Goal: Task Accomplishment & Management: Use online tool/utility

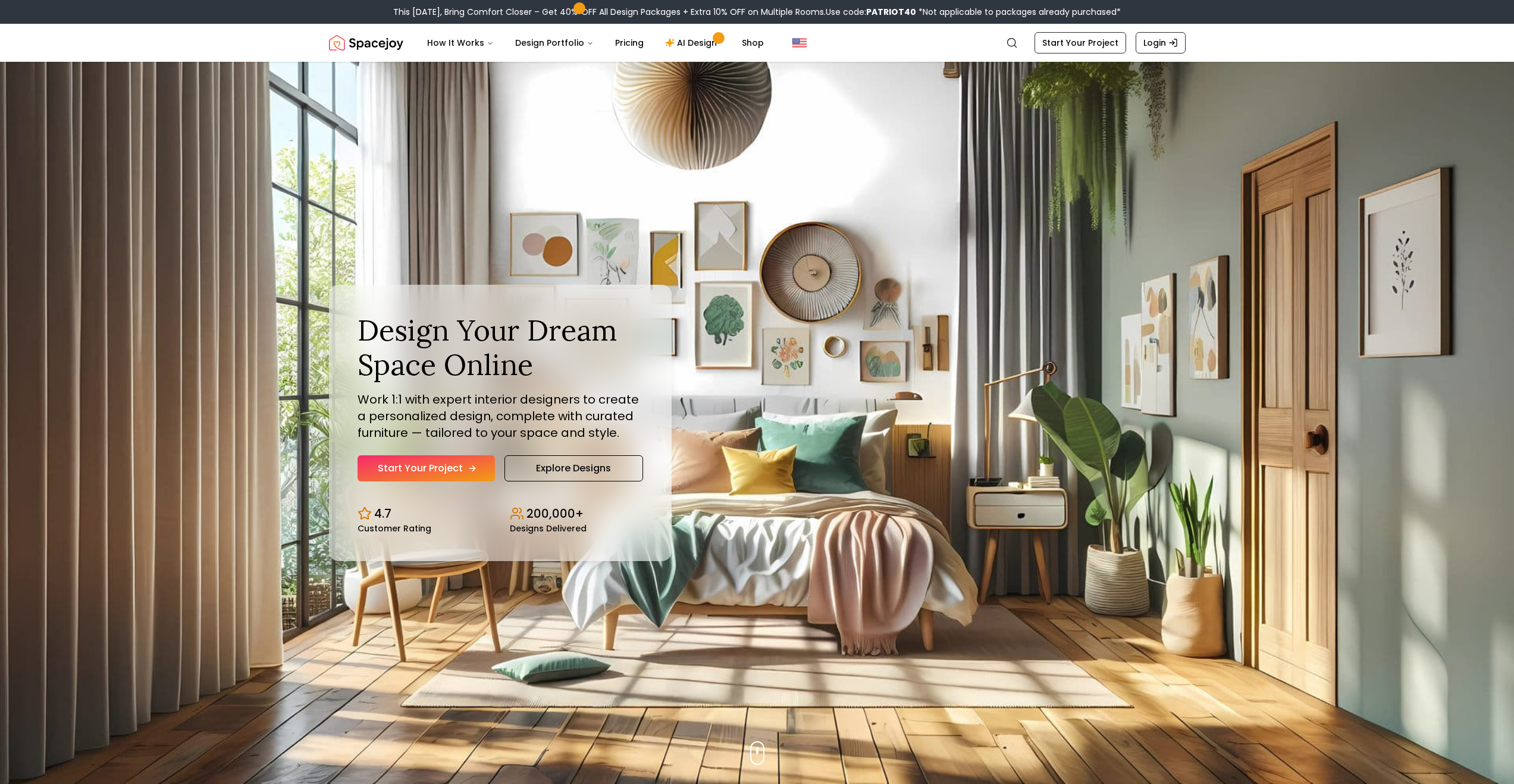
click at [450, 469] on link "Start Your Project" at bounding box center [427, 469] width 138 height 26
drag, startPoint x: 818, startPoint y: 408, endPoint x: 816, endPoint y: 392, distance: 16.1
click at [819, 408] on div "Design Your Dream Space Online Work 1:1 with expert interior designers to creat…" at bounding box center [757, 423] width 914 height 722
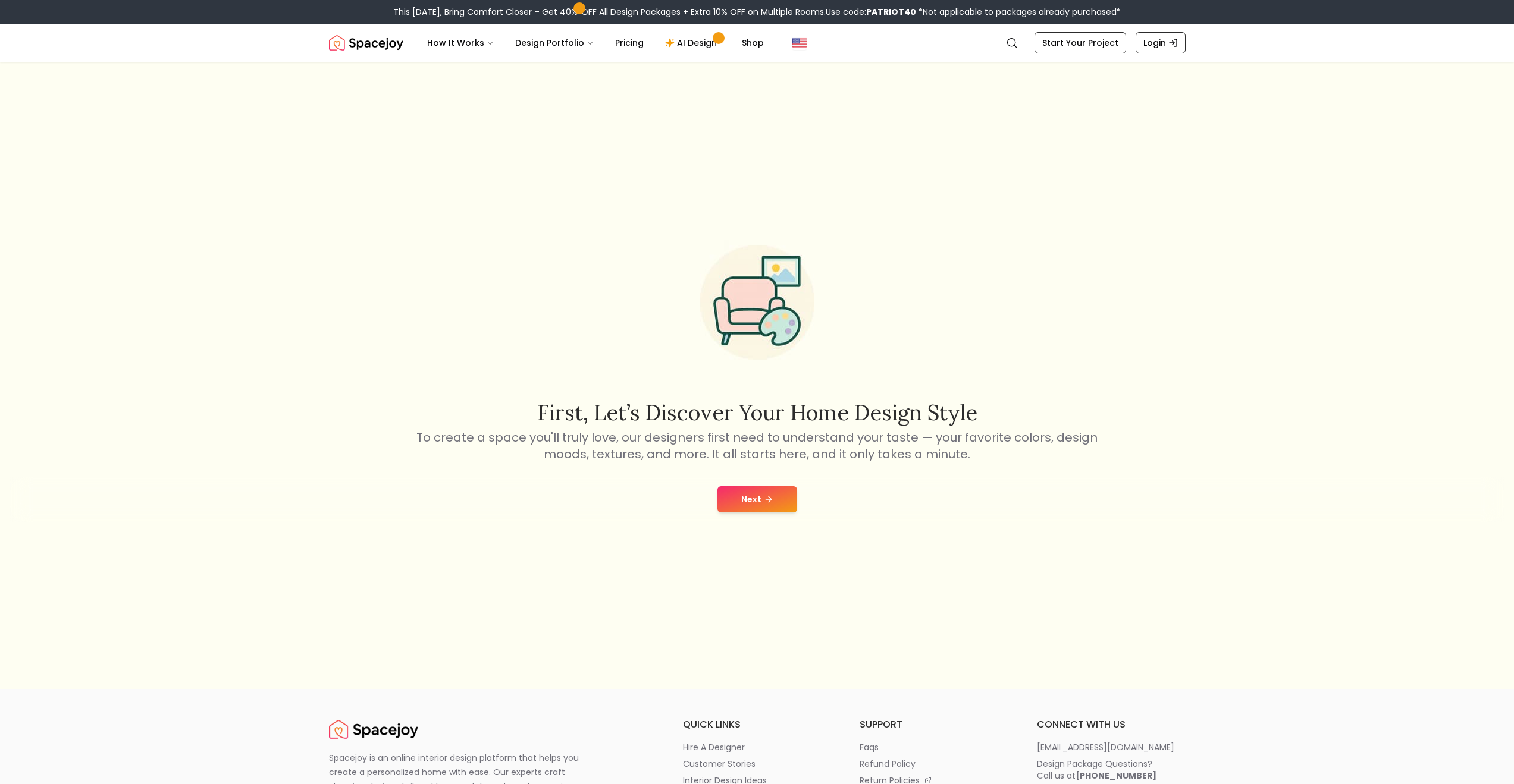
click at [766, 500] on icon at bounding box center [768, 499] width 10 height 10
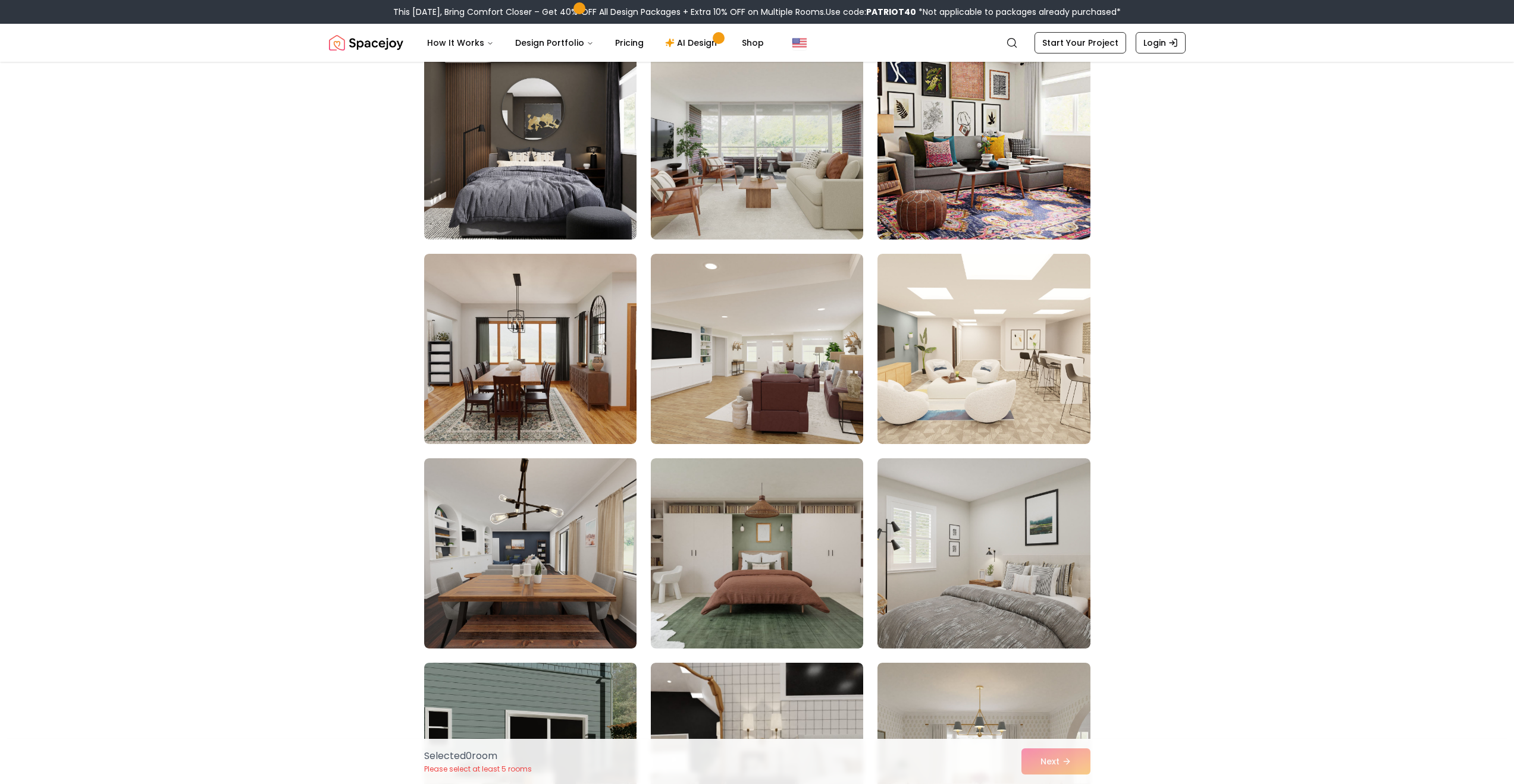
scroll to position [476, 0]
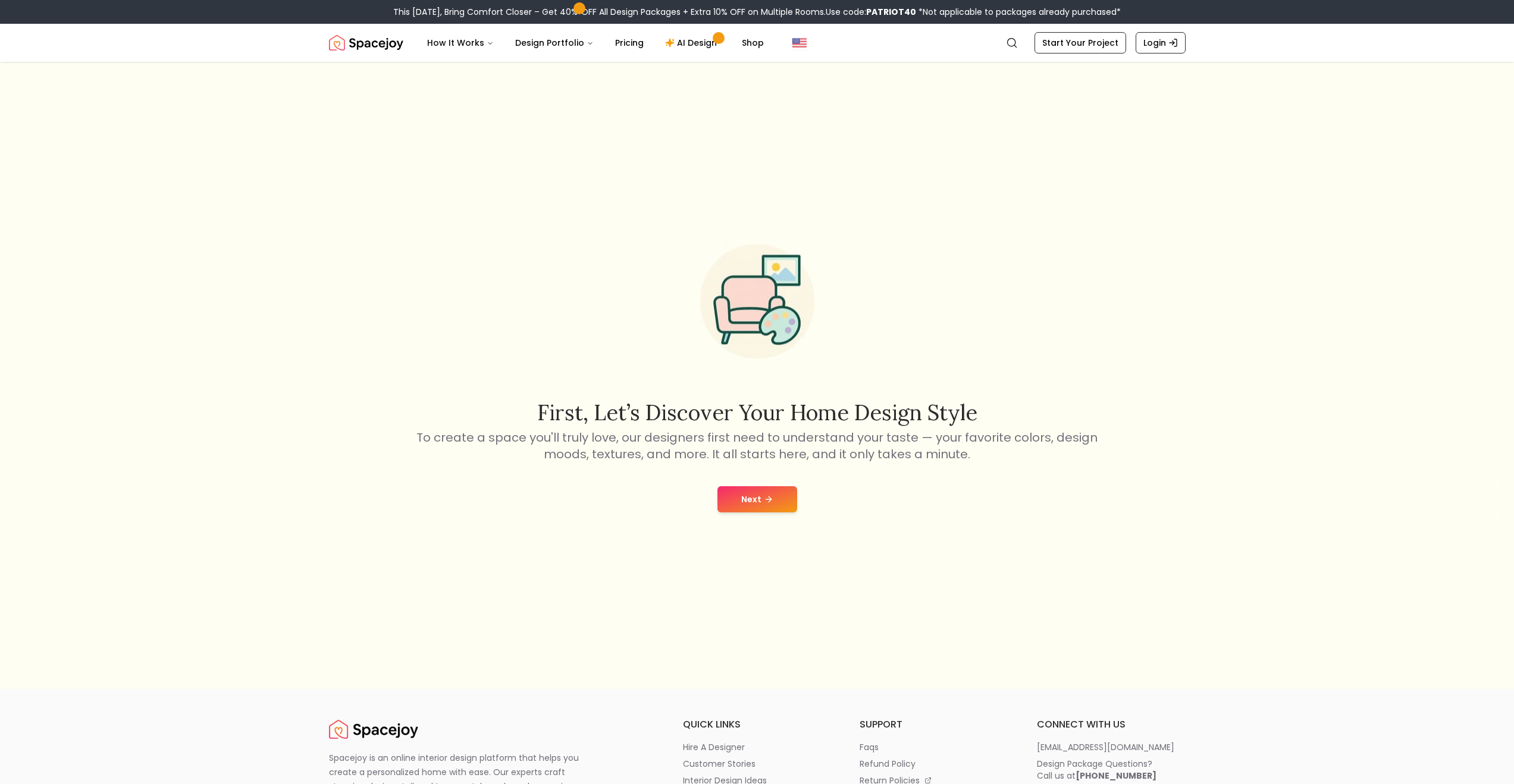
drag, startPoint x: 1041, startPoint y: 453, endPoint x: 1030, endPoint y: 458, distance: 12.1
